Goal: Task Accomplishment & Management: Use online tool/utility

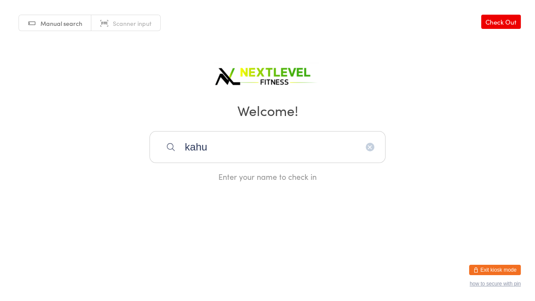
type input "kahu"
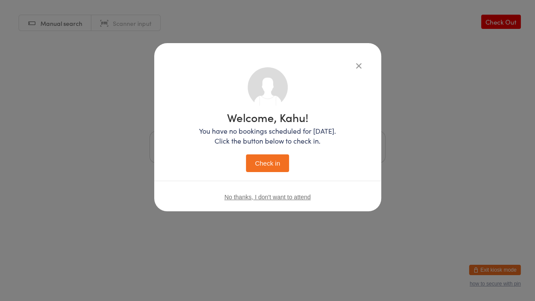
click at [265, 167] on button "Check in" at bounding box center [267, 163] width 43 height 18
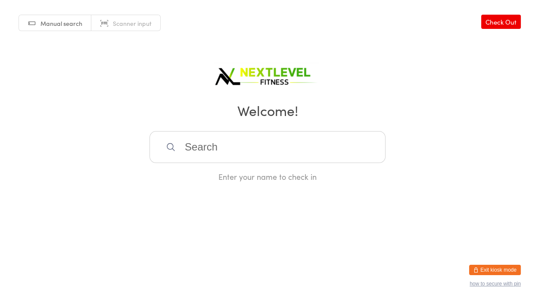
click at [241, 134] on input "search" at bounding box center [267, 147] width 236 height 32
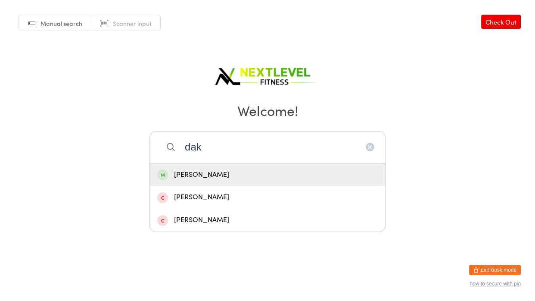
type input "dak"
click at [220, 177] on div "[PERSON_NAME]" at bounding box center [267, 175] width 221 height 12
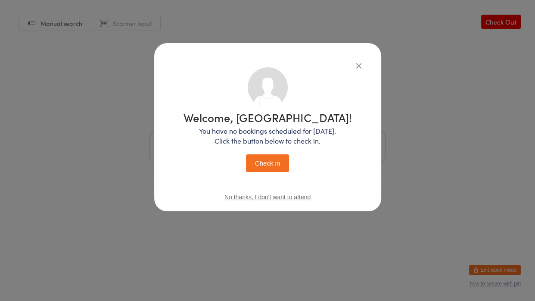
click at [260, 171] on button "Check in" at bounding box center [267, 163] width 43 height 18
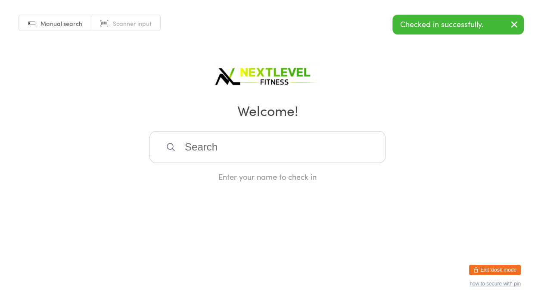
click at [233, 142] on input "search" at bounding box center [267, 147] width 236 height 32
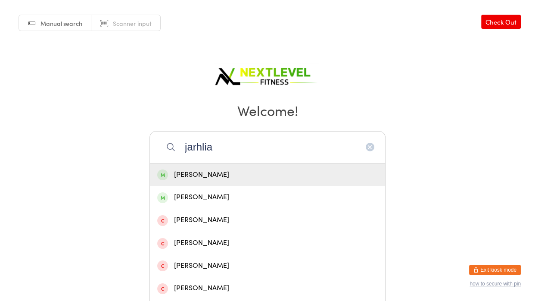
type input "jarhlia"
click at [174, 182] on div "[PERSON_NAME]" at bounding box center [267, 174] width 235 height 23
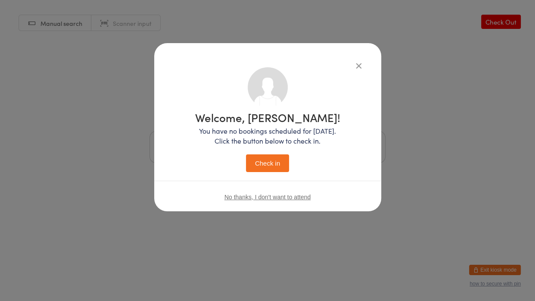
click at [282, 159] on button "Check in" at bounding box center [267, 163] width 43 height 18
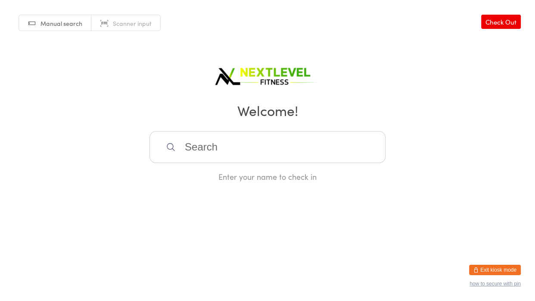
click at [282, 159] on input "search" at bounding box center [267, 147] width 236 height 32
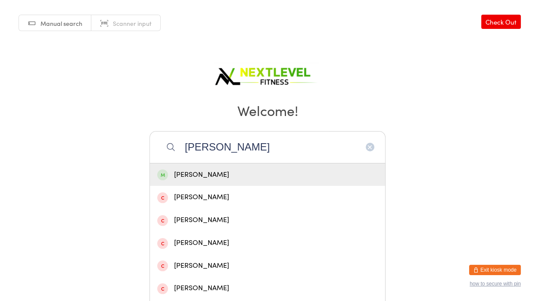
type input "[PERSON_NAME]"
click at [267, 174] on div "[PERSON_NAME]" at bounding box center [267, 175] width 221 height 12
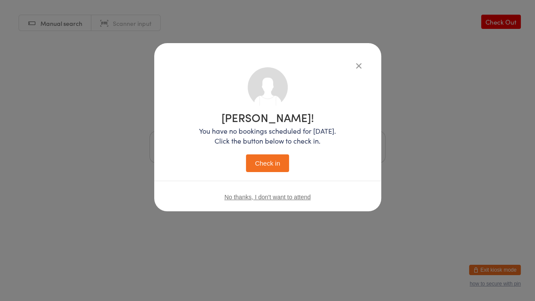
click at [269, 168] on button "Check in" at bounding box center [267, 163] width 43 height 18
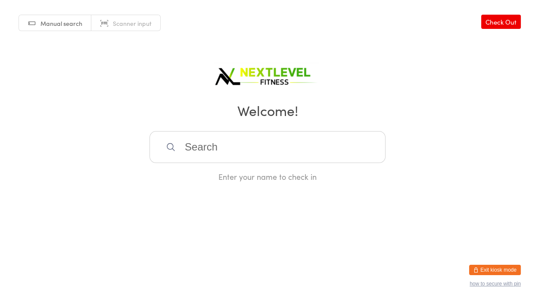
click at [243, 155] on input "search" at bounding box center [267, 147] width 236 height 32
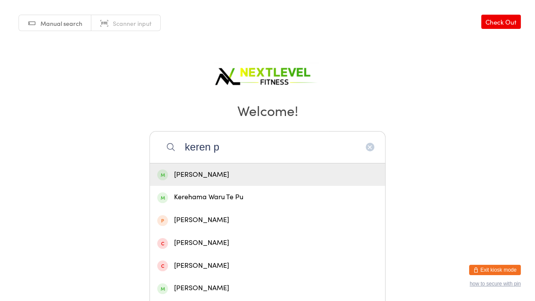
type input "keren p"
click at [259, 170] on div "[PERSON_NAME]" at bounding box center [267, 175] width 221 height 12
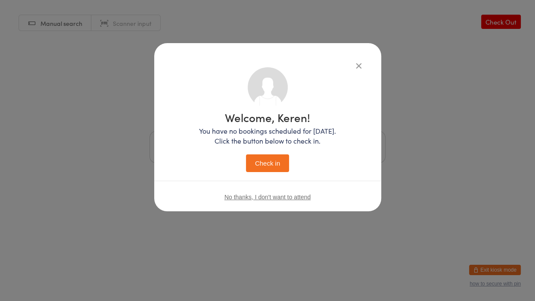
click at [259, 170] on button "Check in" at bounding box center [267, 163] width 43 height 18
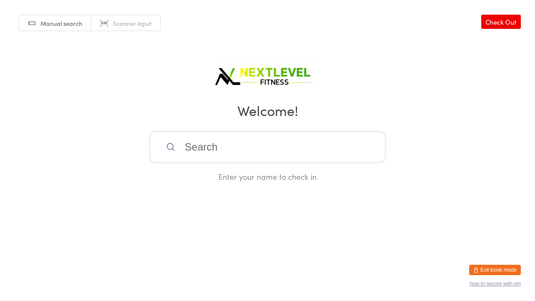
click at [203, 145] on input "search" at bounding box center [267, 147] width 236 height 32
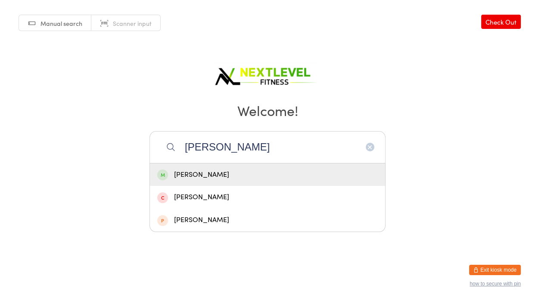
type input "[PERSON_NAME]"
click at [202, 174] on div "[PERSON_NAME]" at bounding box center [267, 175] width 221 height 12
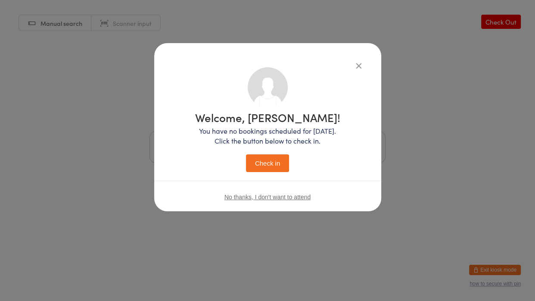
click at [255, 163] on button "Check in" at bounding box center [267, 163] width 43 height 18
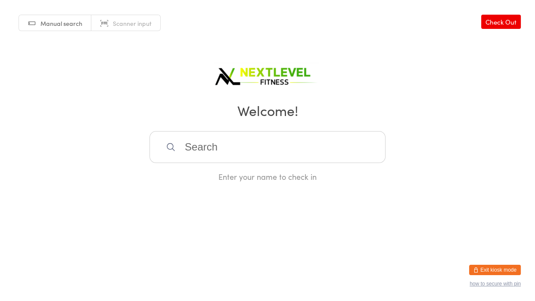
click at [252, 155] on input "search" at bounding box center [267, 147] width 236 height 32
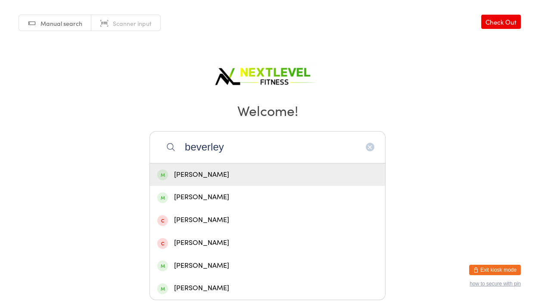
type input "beverley"
click at [204, 178] on div "[PERSON_NAME]" at bounding box center [267, 175] width 221 height 12
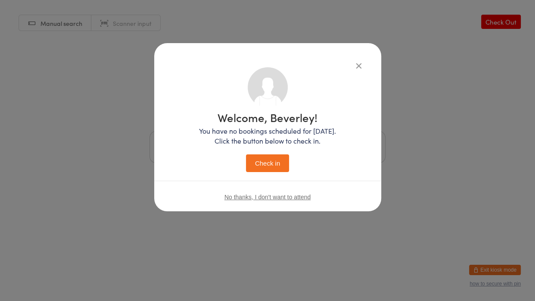
click at [278, 162] on button "Check in" at bounding box center [267, 163] width 43 height 18
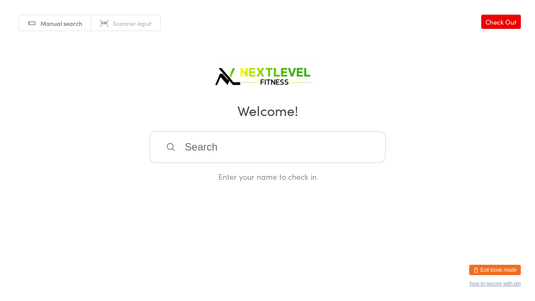
click at [272, 158] on input "search" at bounding box center [267, 147] width 236 height 32
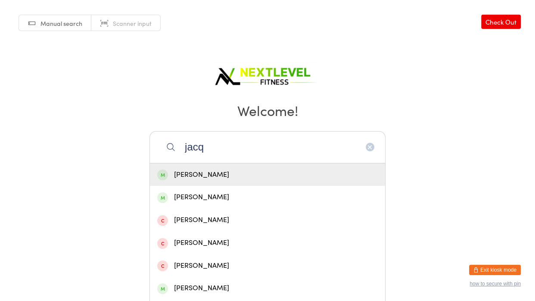
type input "jacq"
click at [232, 166] on div "[PERSON_NAME]" at bounding box center [267, 174] width 235 height 23
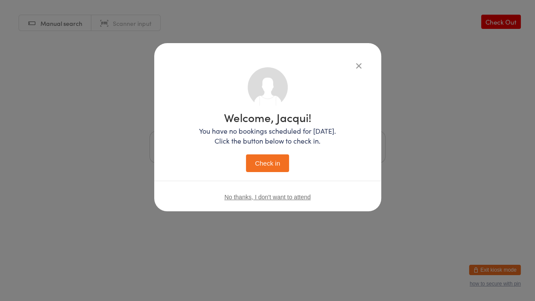
click at [261, 170] on button "Check in" at bounding box center [267, 163] width 43 height 18
